Goal: Task Accomplishment & Management: Manage account settings

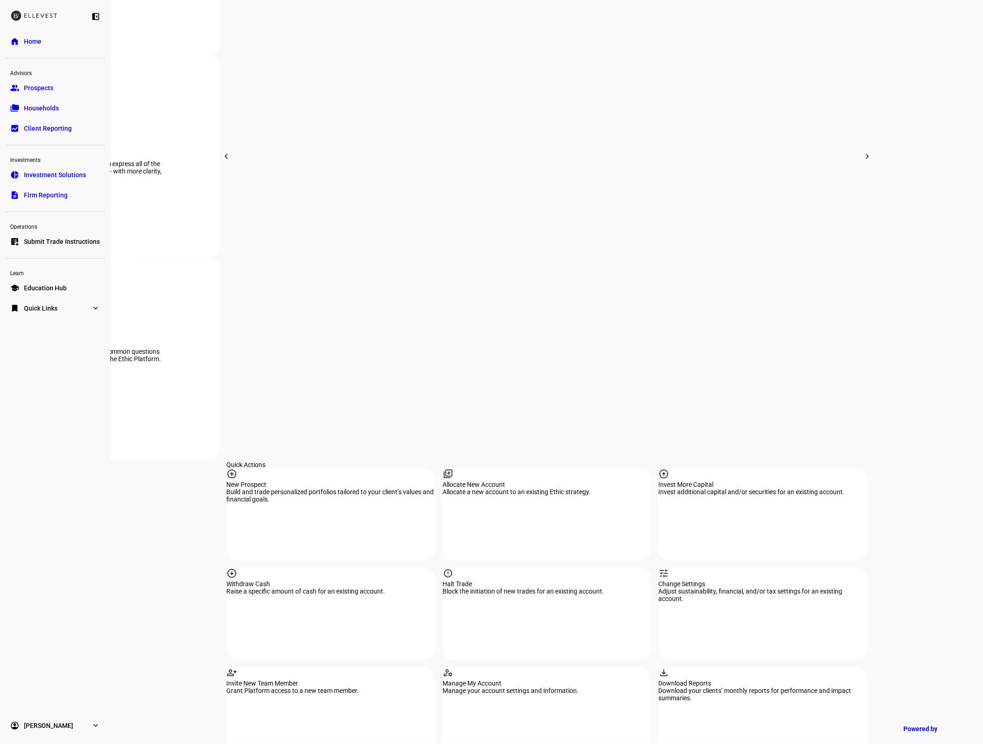
scroll to position [618, 0]
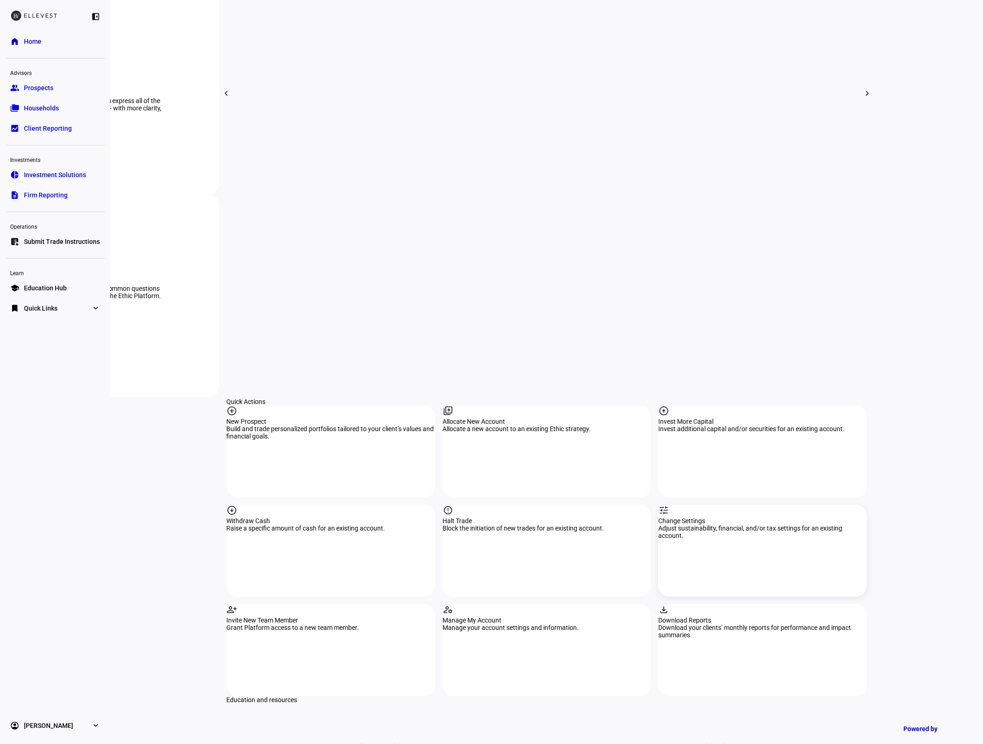
click at [736, 505] on div "tune Change Settings Adjust sustainability, financial, and/or tax settings for …" at bounding box center [762, 551] width 208 height 92
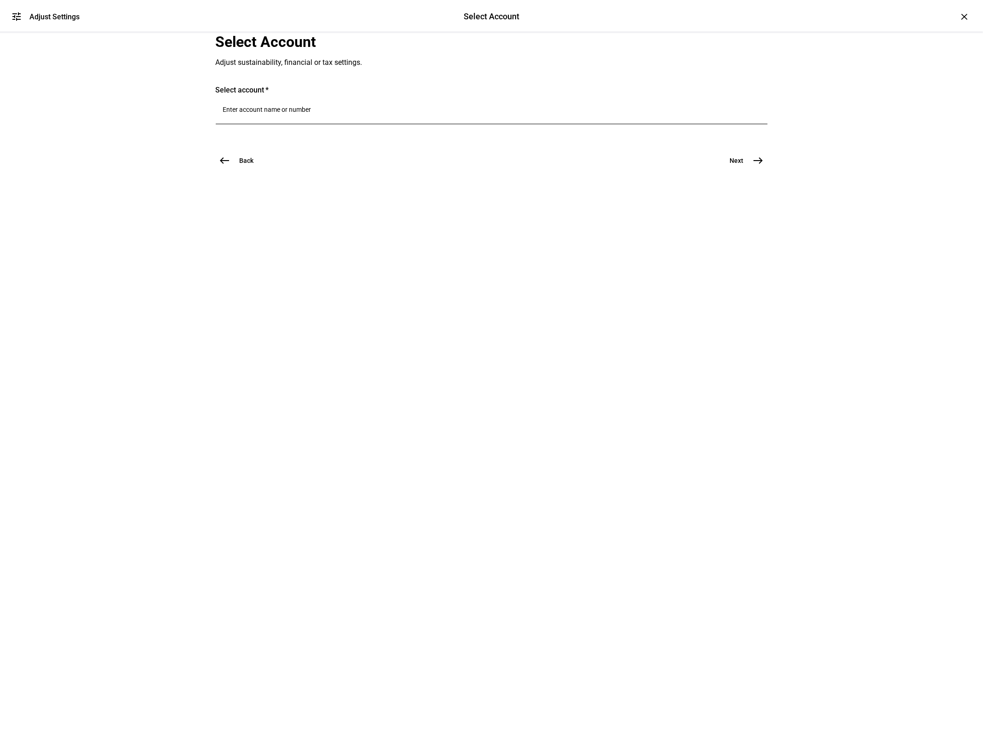
click at [293, 113] on input "Number" at bounding box center [491, 109] width 537 height 7
type input "9281"
click at [311, 284] on span "IRA Rollover 9281" at bounding box center [292, 286] width 64 height 9
click at [758, 190] on mat-icon "east" at bounding box center [758, 184] width 11 height 11
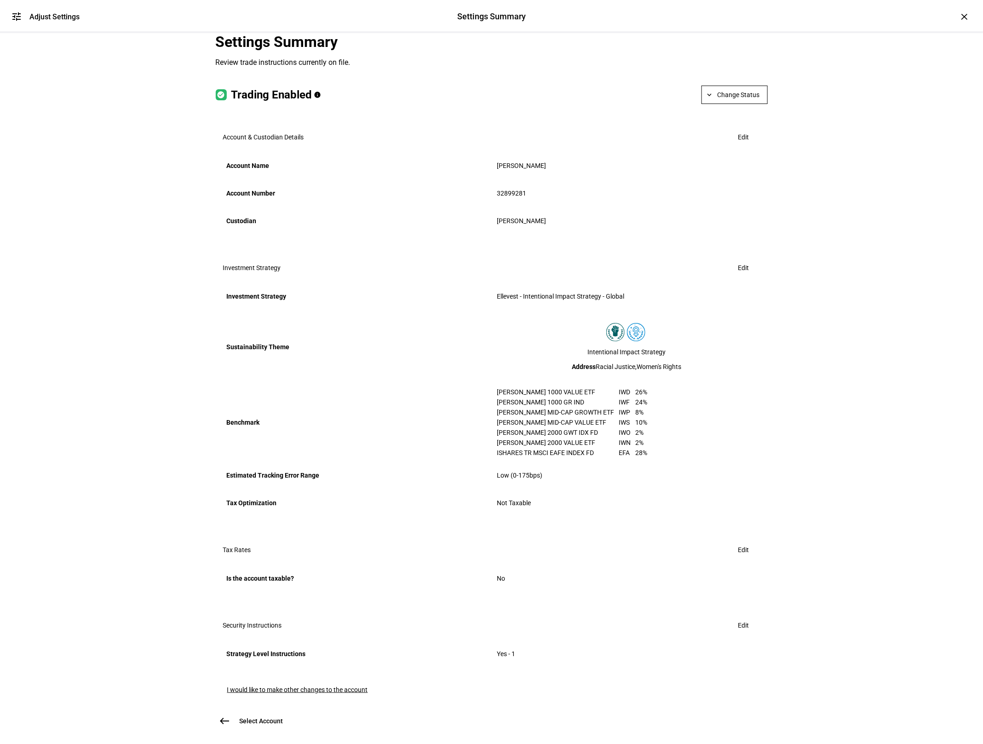
scroll to position [162, 0]
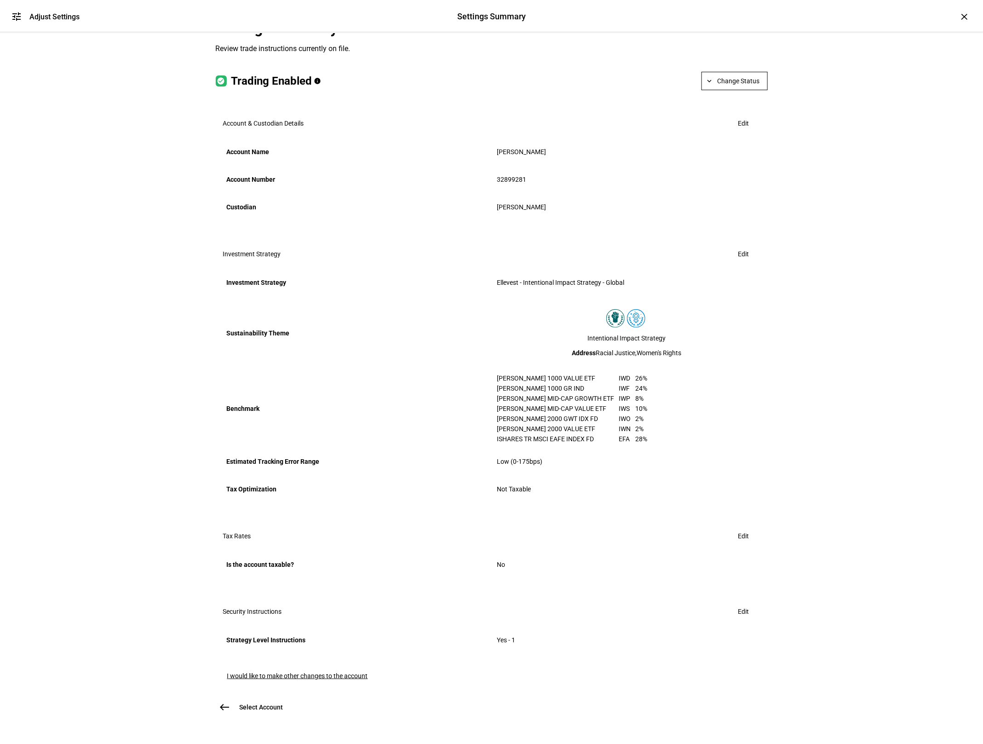
click at [744, 245] on span "Edit" at bounding box center [743, 254] width 11 height 18
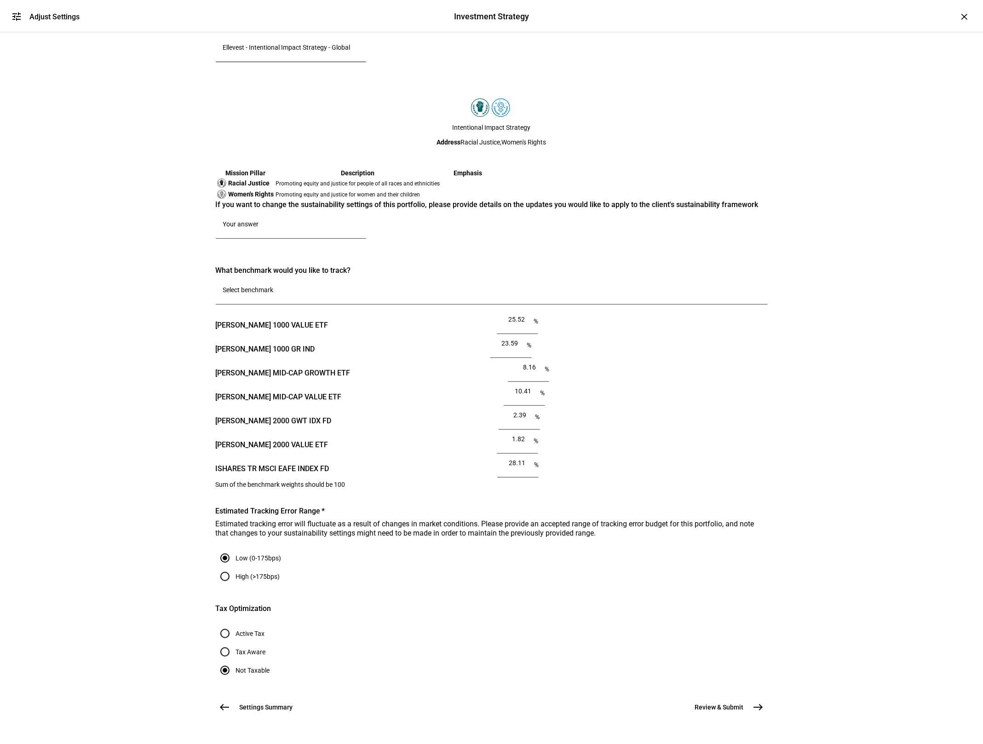
scroll to position [130, 0]
click at [358, 231] on textarea at bounding box center [291, 225] width 136 height 11
paste textarea "Transition to Ellevest Values-Based Strategy'"
type textarea "Transition to Ellevest Values-Based Strategy'"
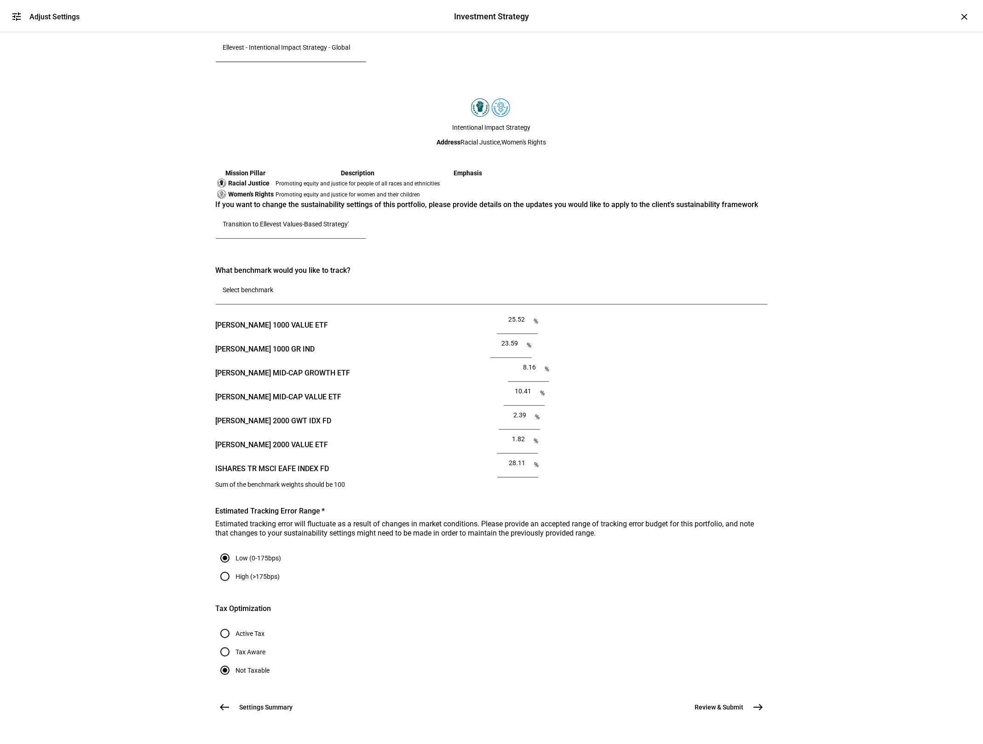
click at [719, 698] on button "Review & Submit east" at bounding box center [726, 707] width 84 height 18
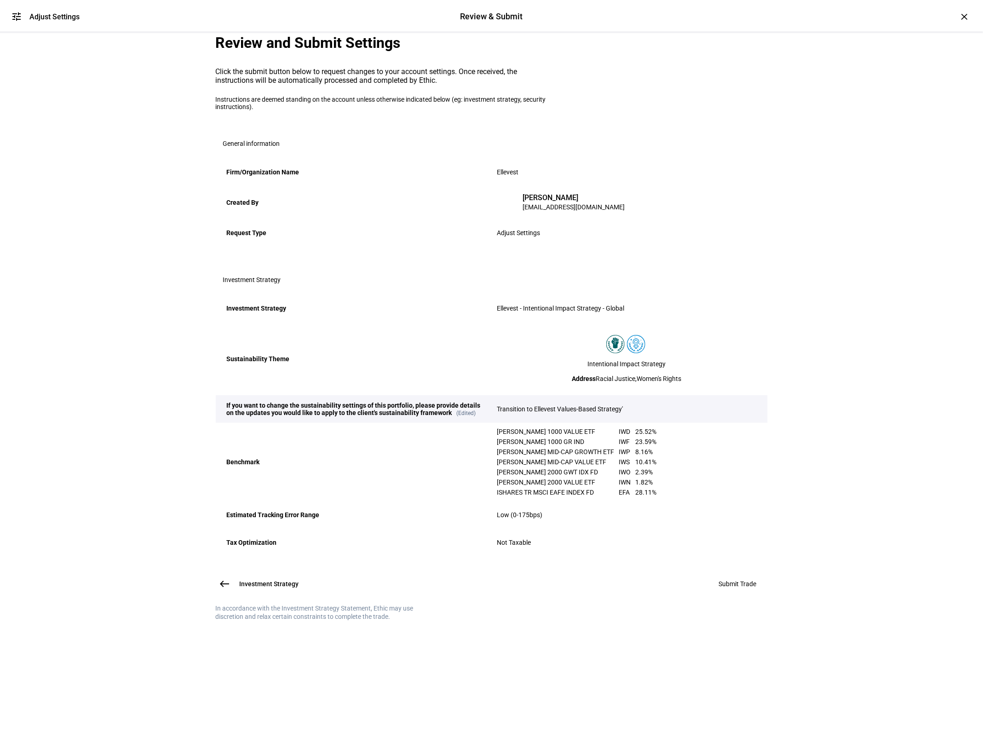
scroll to position [33, 0]
click at [719, 587] on span "Submit Trade" at bounding box center [738, 583] width 38 height 7
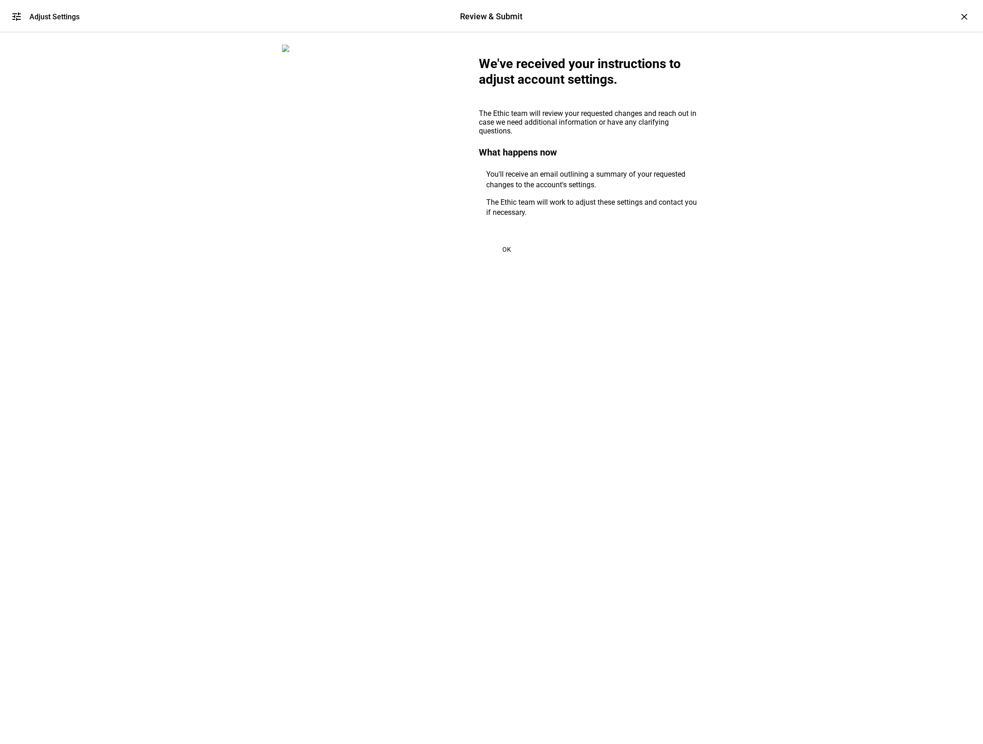
scroll to position [0, 0]
click at [510, 253] on span "OK" at bounding box center [506, 249] width 9 height 7
